Goal: Navigation & Orientation: Find specific page/section

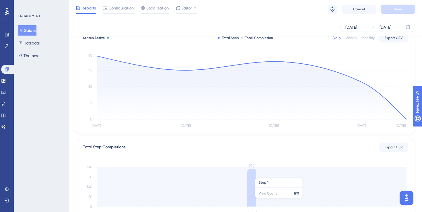
scroll to position [26, 0]
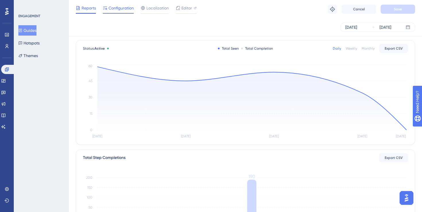
click at [122, 9] on span "Configuration" at bounding box center [121, 8] width 25 height 7
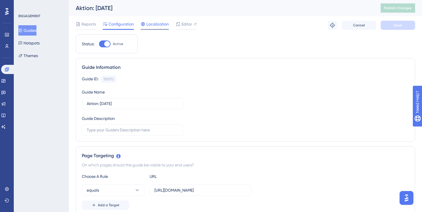
click at [149, 22] on span "Localization" at bounding box center [157, 24] width 22 height 7
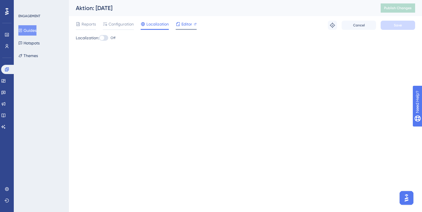
click at [181, 24] on div "Editor" at bounding box center [186, 24] width 21 height 7
click at [94, 23] on span "Reports" at bounding box center [89, 24] width 14 height 7
